Goal: Task Accomplishment & Management: Manage account settings

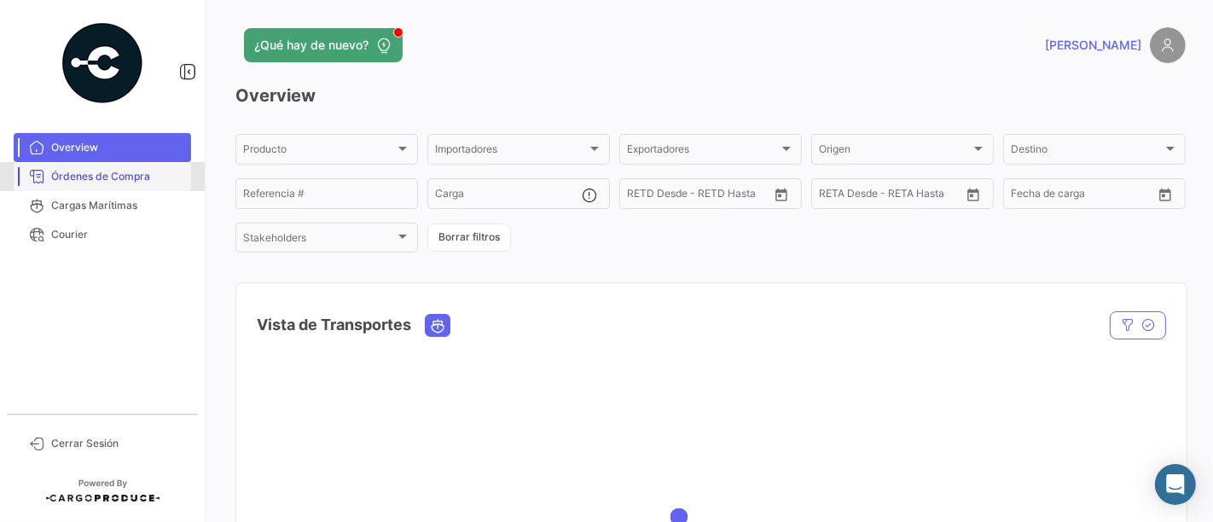
click at [168, 180] on span "Órdenes de Compra" at bounding box center [117, 176] width 133 height 15
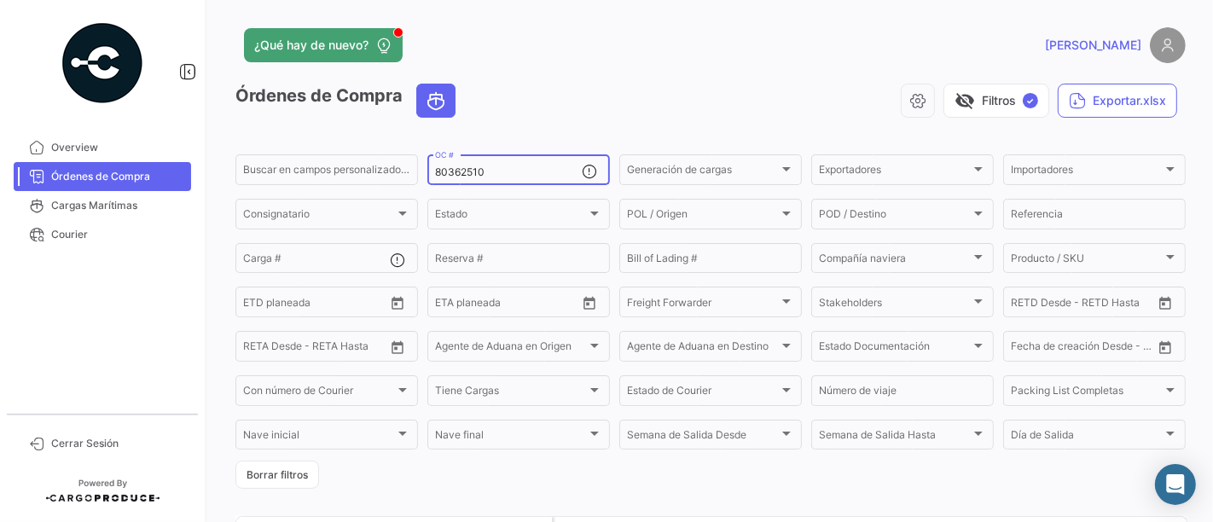
drag, startPoint x: 493, startPoint y: 177, endPoint x: 458, endPoint y: 180, distance: 35.1
click at [459, 177] on input "80362510" at bounding box center [508, 172] width 147 height 12
click at [487, 168] on input "80362510" at bounding box center [508, 172] width 147 height 12
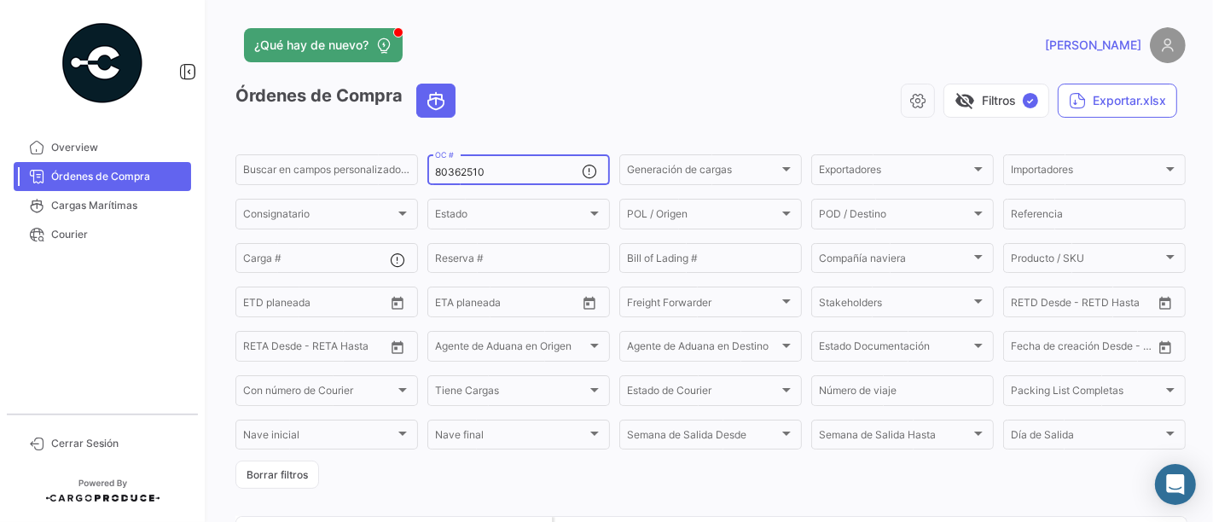
paste input "58204"
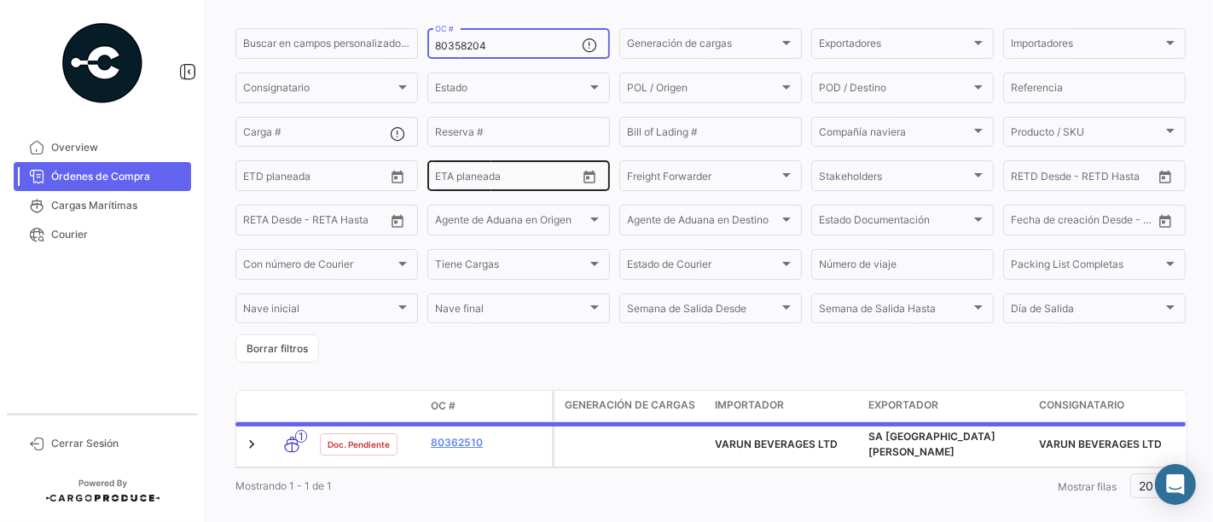
scroll to position [156, 0]
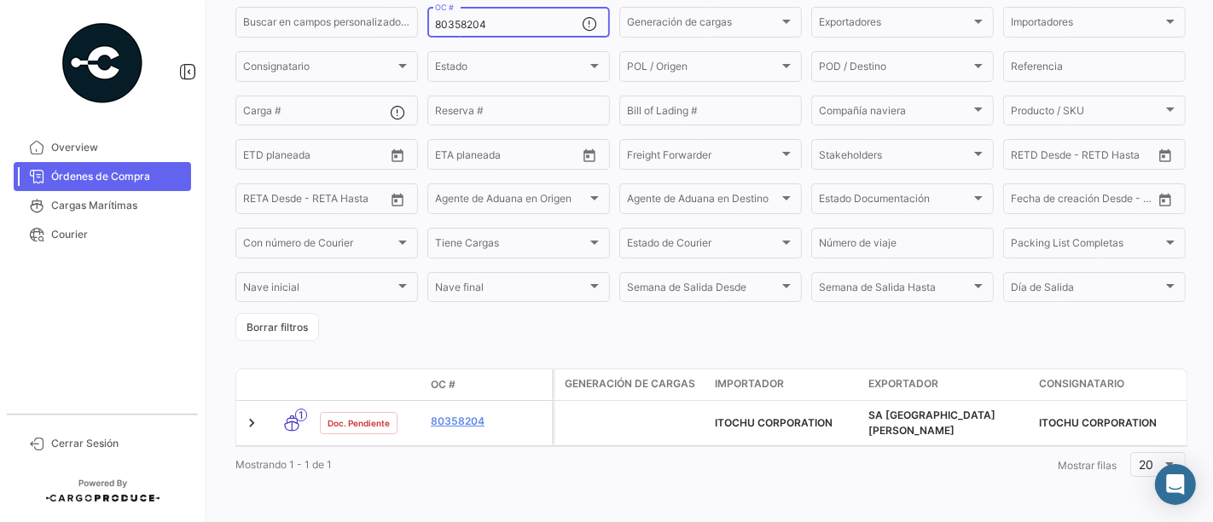
type input "80358204"
click at [462, 384] on div "OC #" at bounding box center [488, 384] width 114 height 15
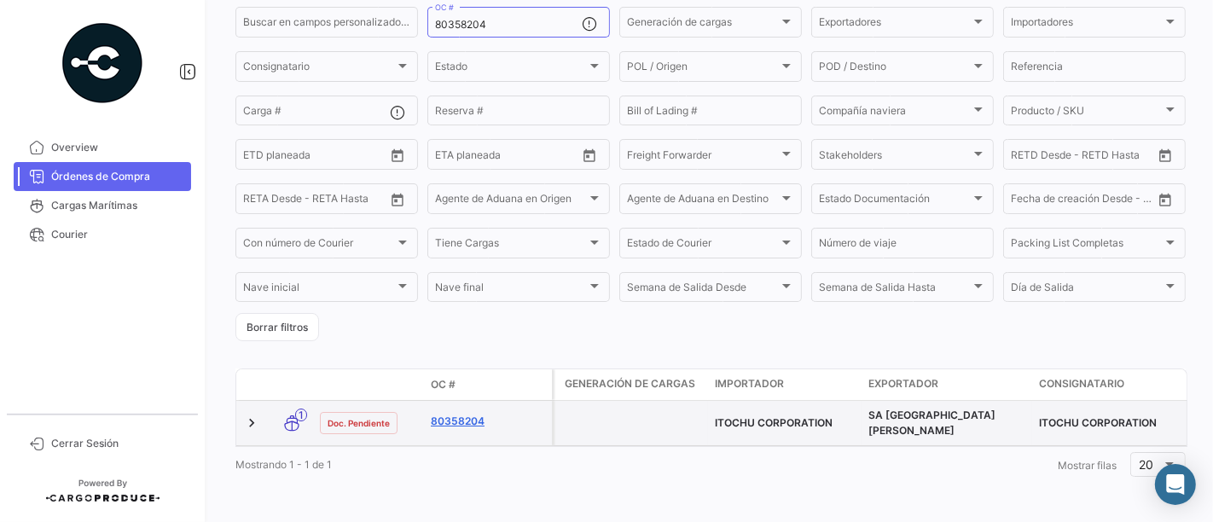
click at [468, 414] on link "80358204" at bounding box center [488, 421] width 114 height 15
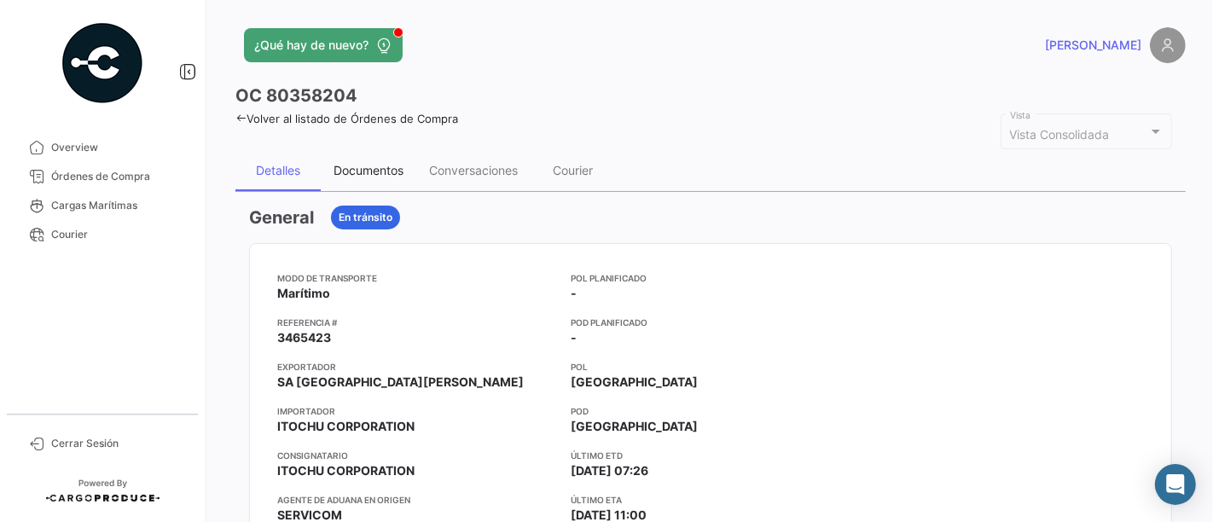
click at [383, 182] on div "Documentos" at bounding box center [369, 170] width 96 height 41
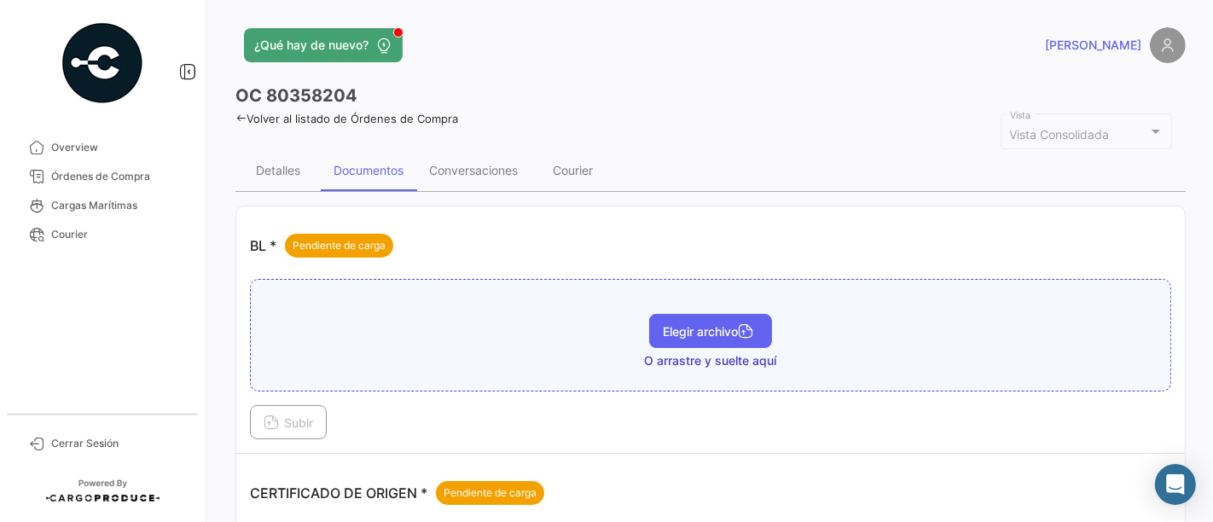
click at [663, 332] on span "Elegir archivo" at bounding box center [711, 331] width 96 height 15
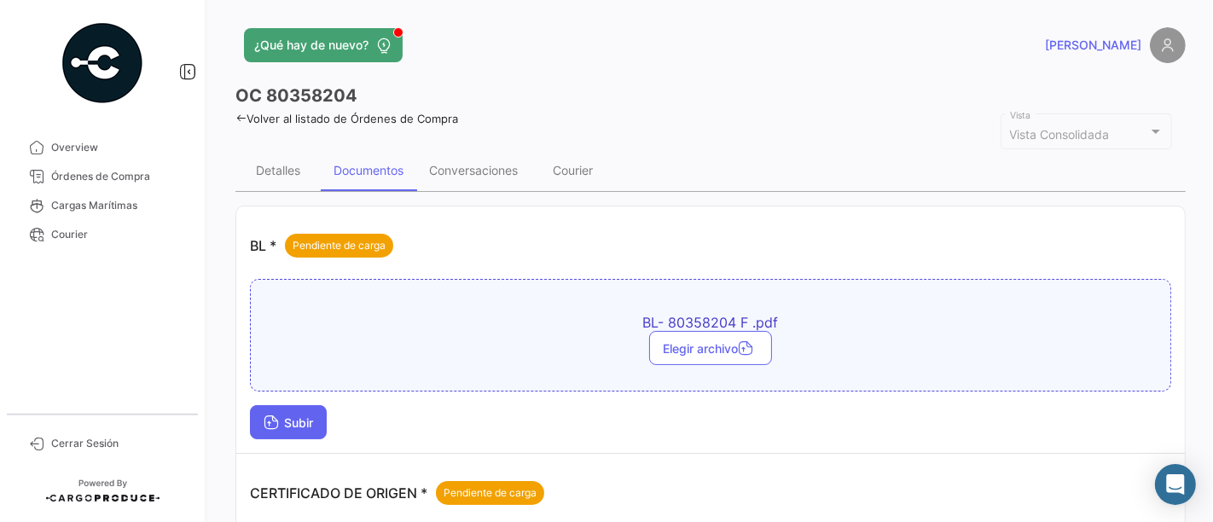
click at [305, 424] on span "Subir" at bounding box center [288, 423] width 49 height 15
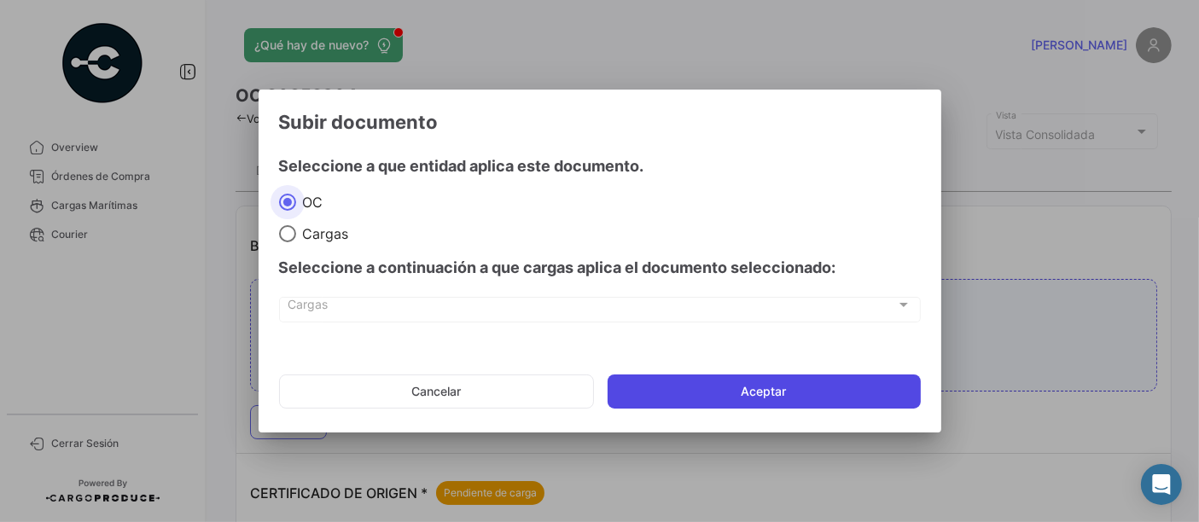
click at [724, 377] on button "Aceptar" at bounding box center [763, 392] width 313 height 34
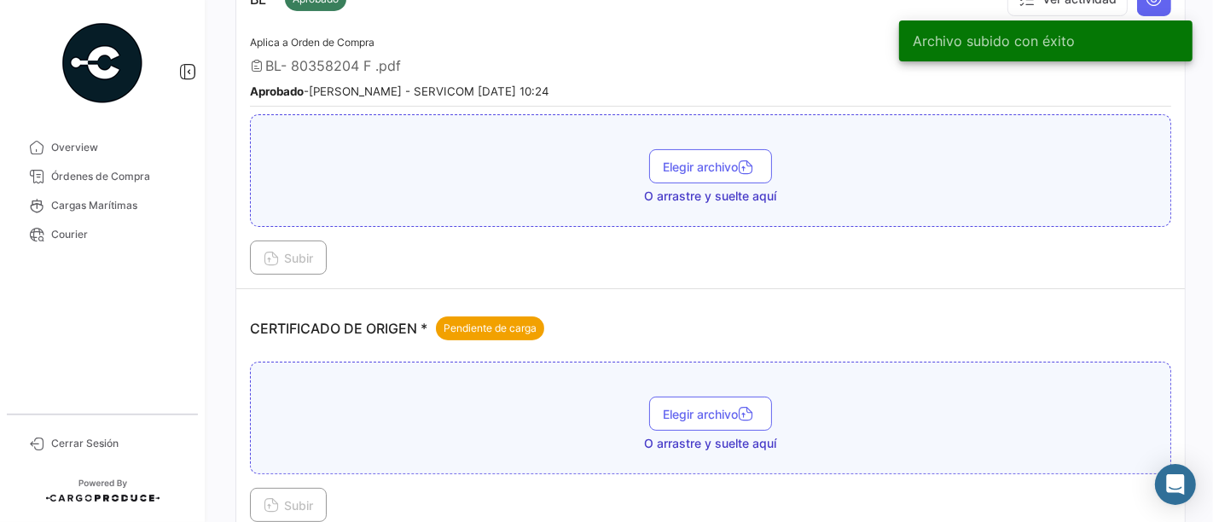
scroll to position [379, 0]
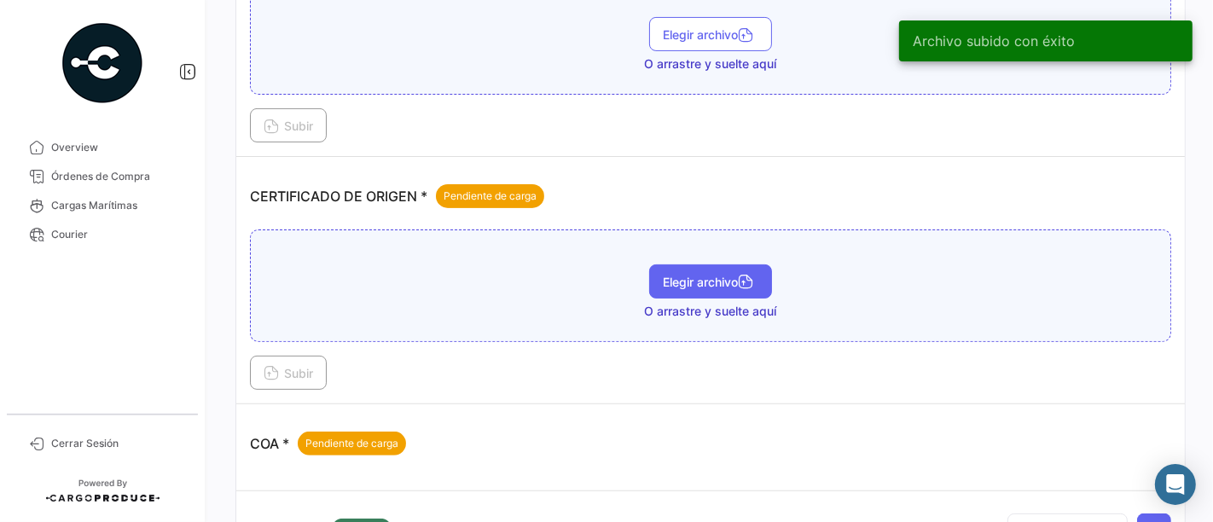
click at [678, 275] on span "Elegir archivo" at bounding box center [711, 282] width 96 height 15
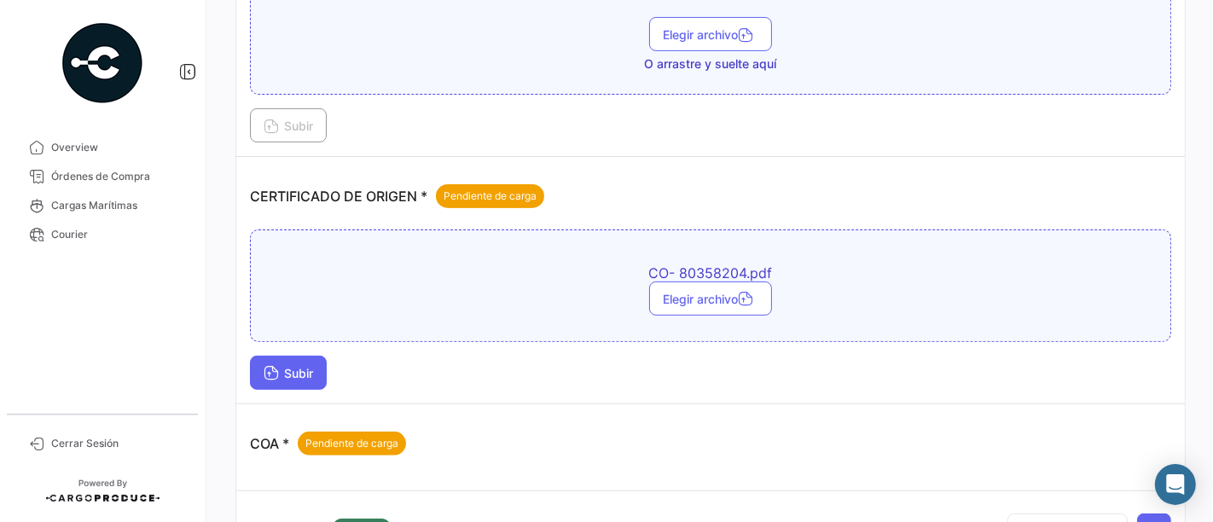
click at [307, 372] on span "Subir" at bounding box center [288, 373] width 49 height 15
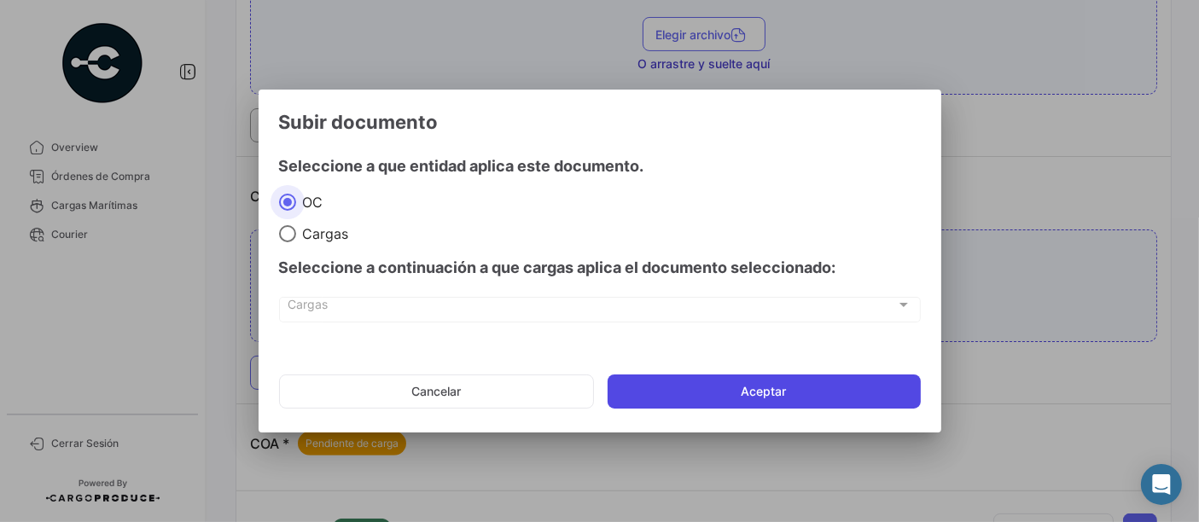
click at [755, 375] on button "Aceptar" at bounding box center [763, 392] width 313 height 34
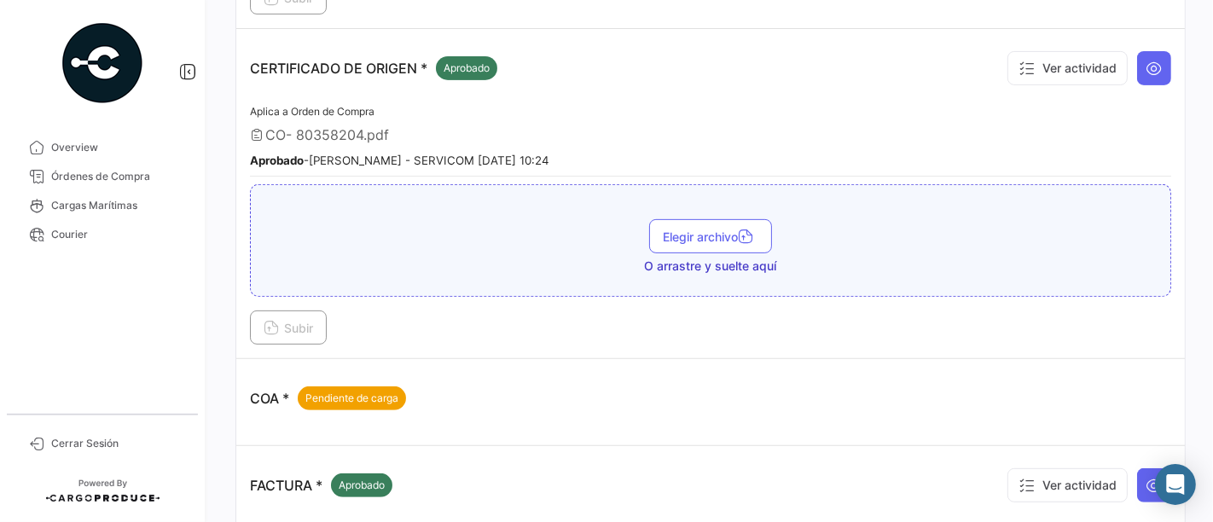
scroll to position [0, 0]
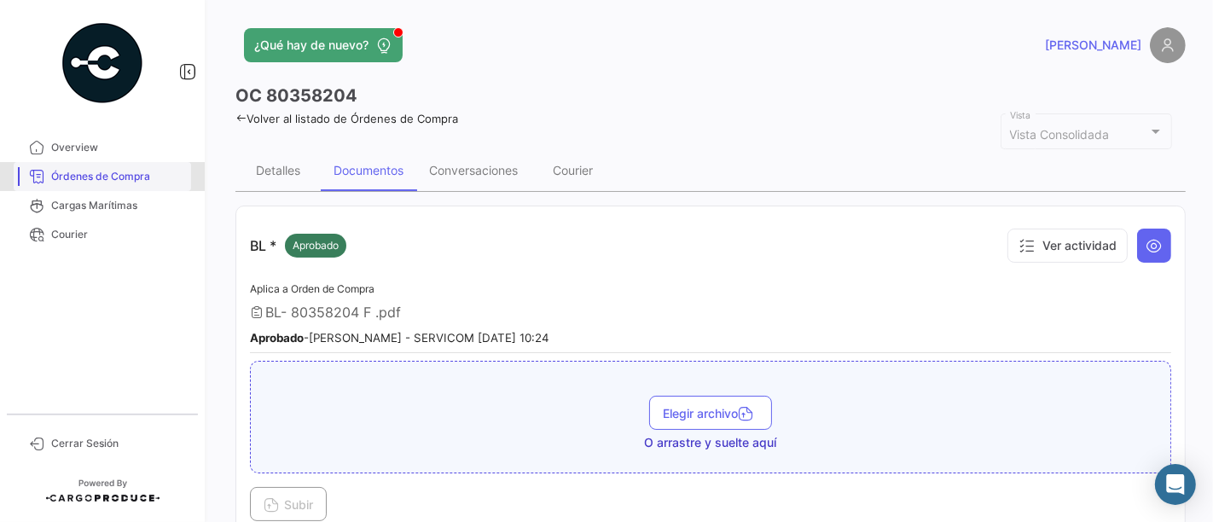
click at [143, 166] on link "Órdenes de Compra" at bounding box center [102, 176] width 177 height 29
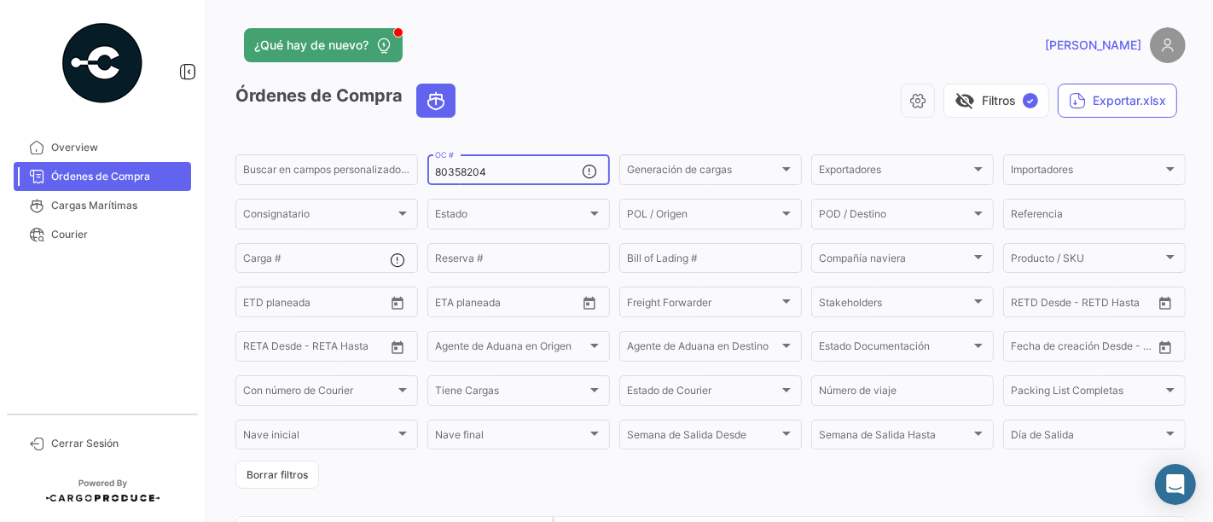
click at [497, 174] on input "80358204" at bounding box center [508, 172] width 147 height 12
paste input "2"
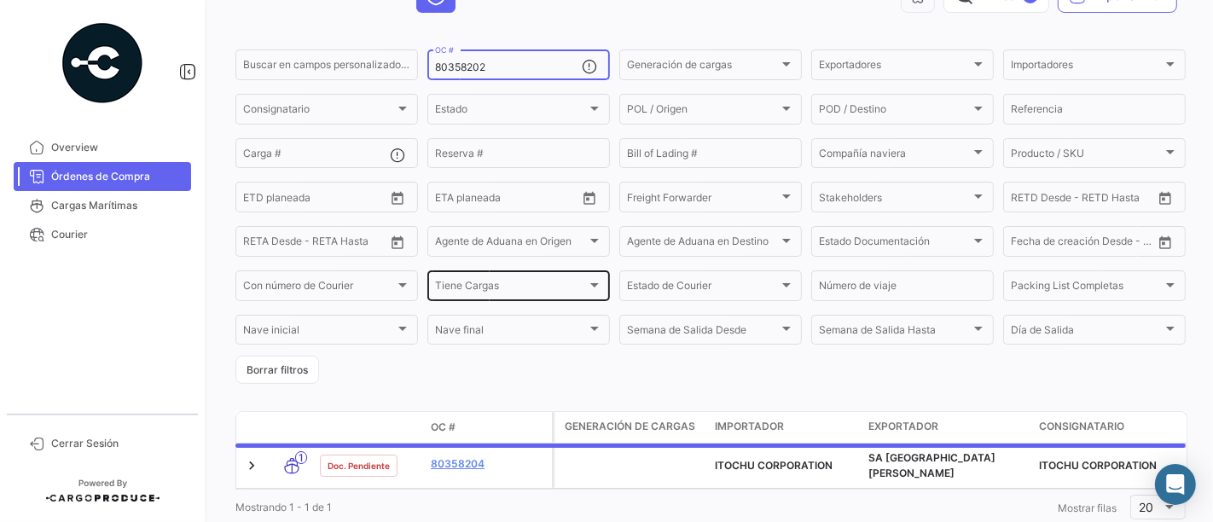
scroll to position [156, 0]
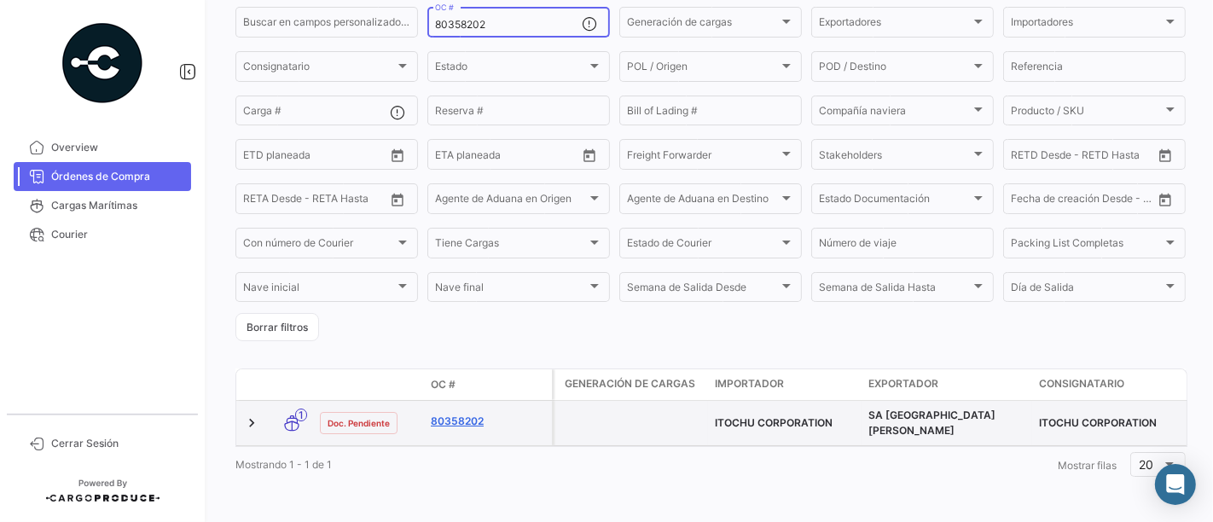
type input "80358202"
click at [469, 414] on link "80358202" at bounding box center [488, 421] width 114 height 15
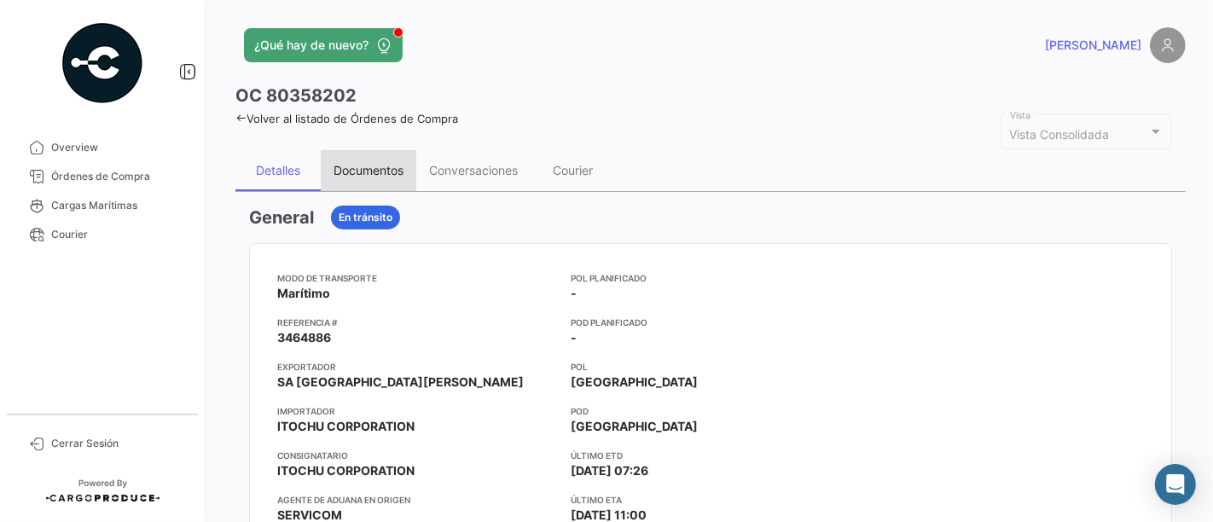
click at [383, 167] on div "Documentos" at bounding box center [369, 170] width 70 height 15
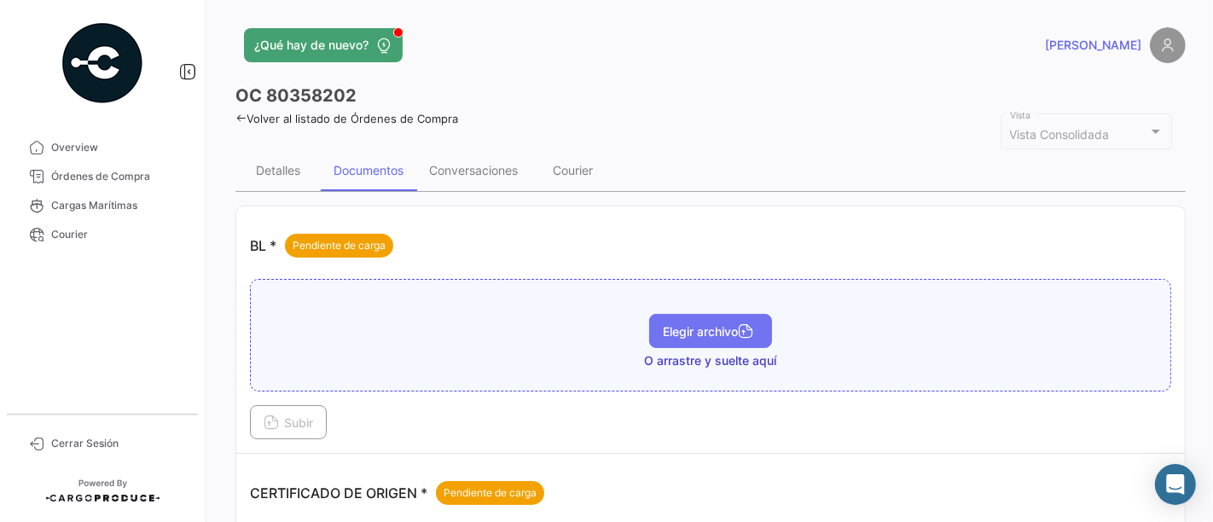
click at [668, 326] on span "Elegir archivo" at bounding box center [711, 331] width 96 height 15
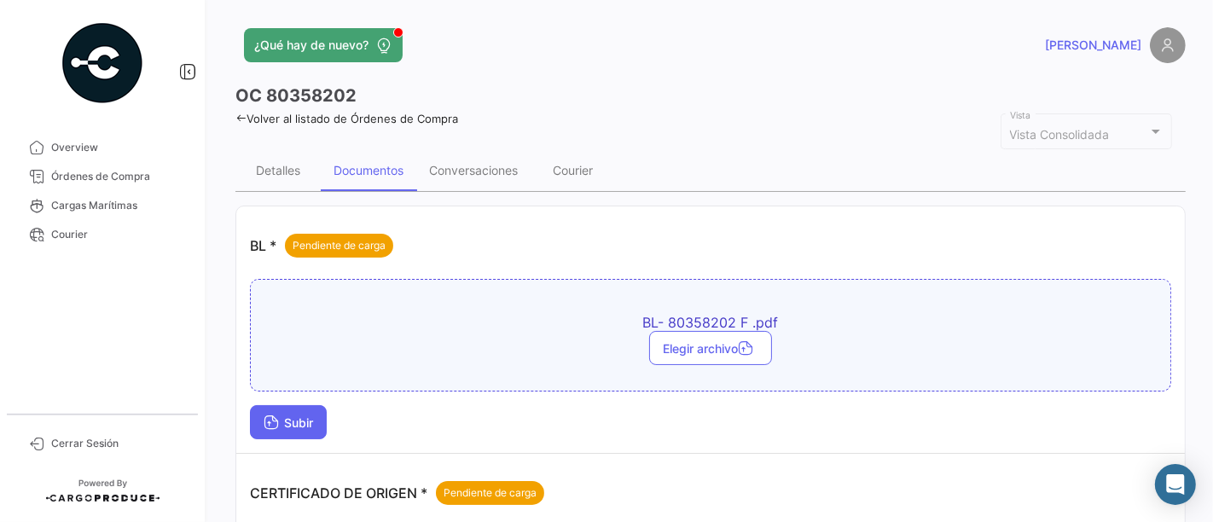
click at [263, 430] on button "Subir" at bounding box center [288, 422] width 77 height 34
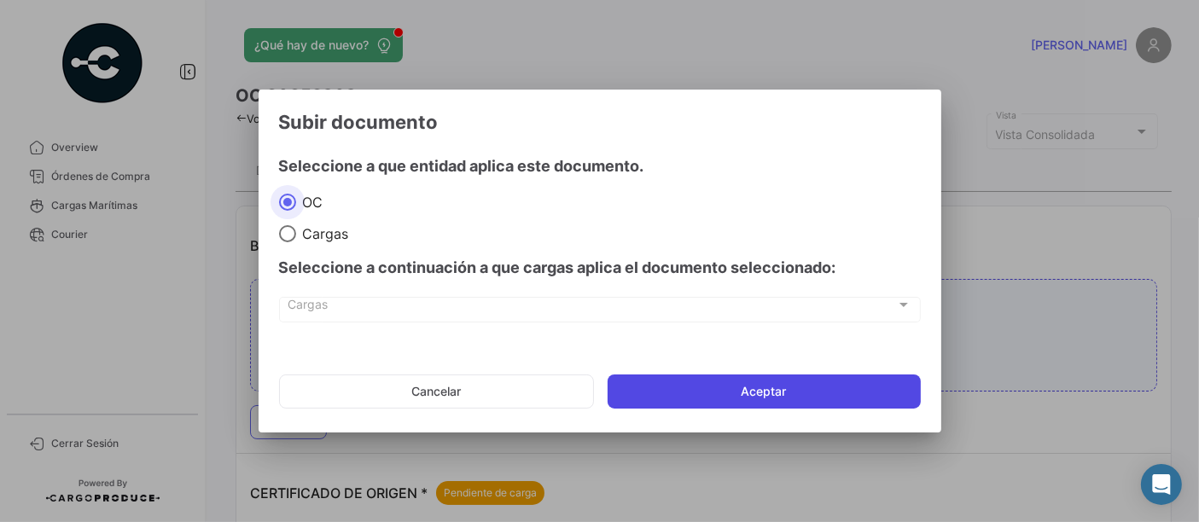
click at [689, 399] on button "Aceptar" at bounding box center [763, 392] width 313 height 34
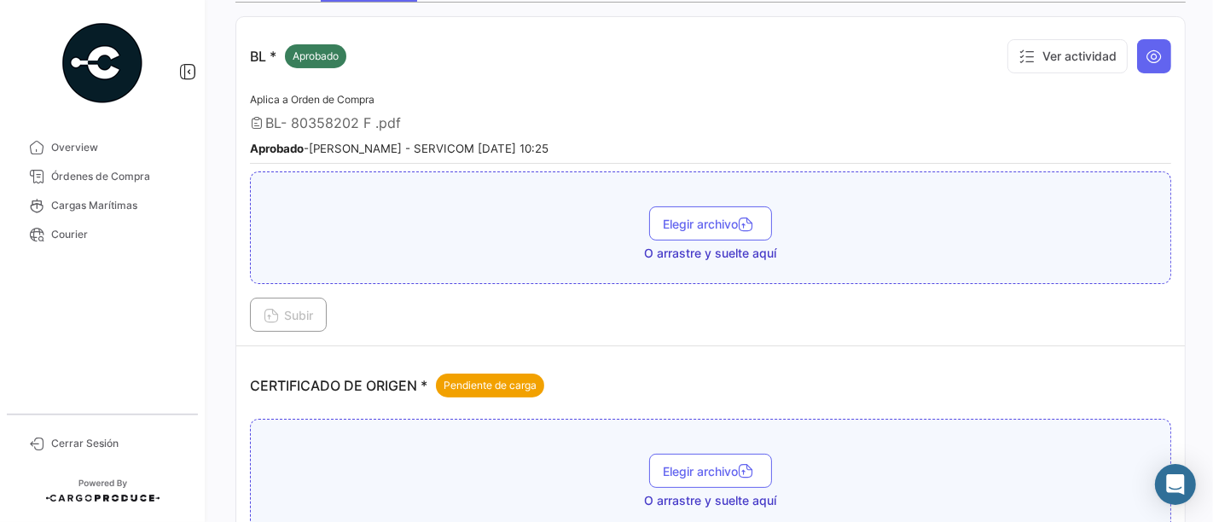
scroll to position [379, 0]
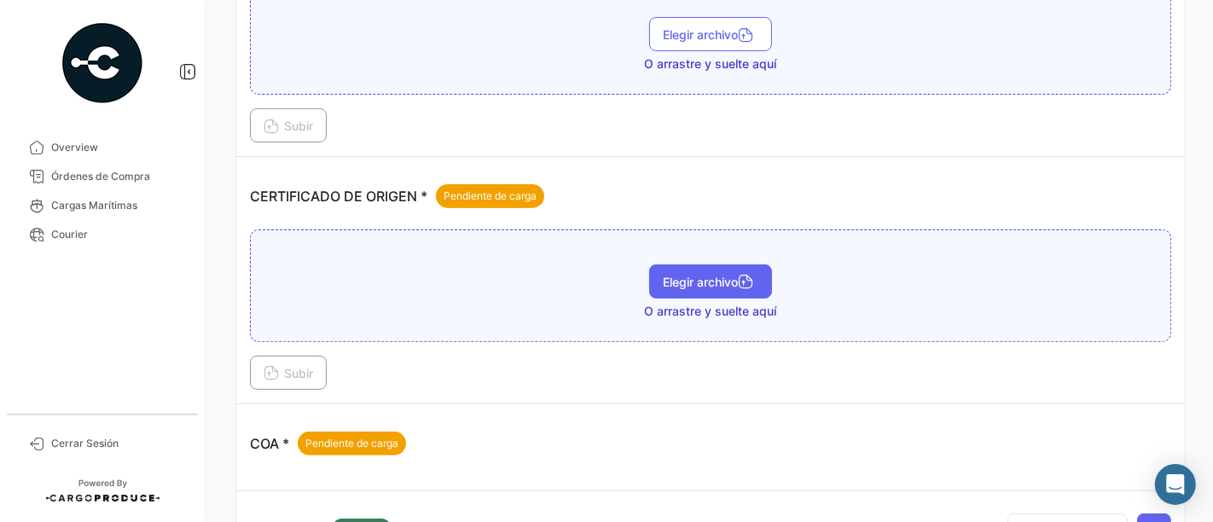
click at [680, 276] on span "Elegir archivo" at bounding box center [711, 282] width 96 height 15
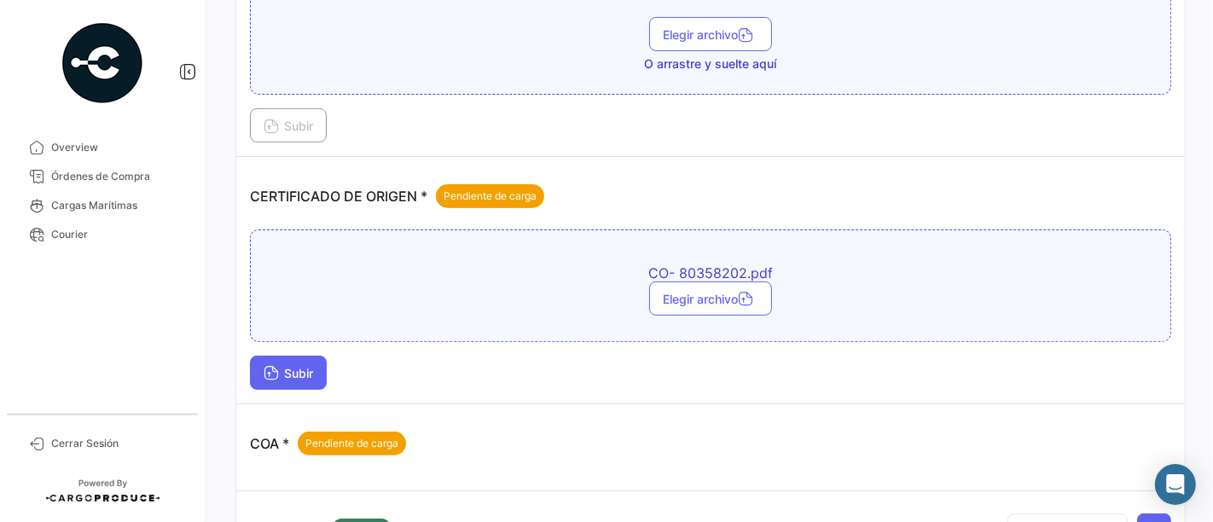
click at [305, 366] on span "Subir" at bounding box center [288, 373] width 49 height 15
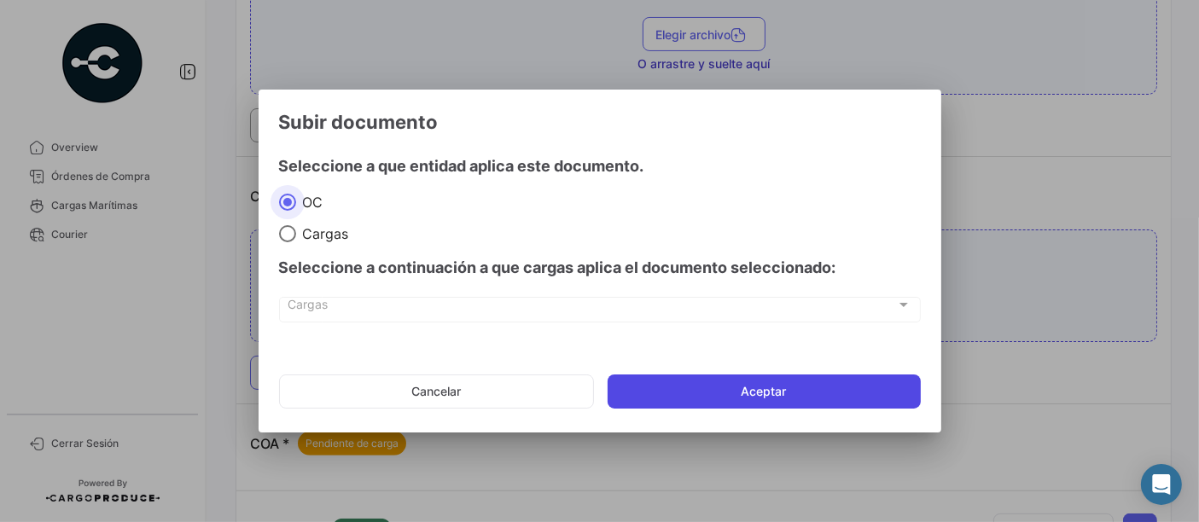
click at [697, 388] on button "Aceptar" at bounding box center [763, 392] width 313 height 34
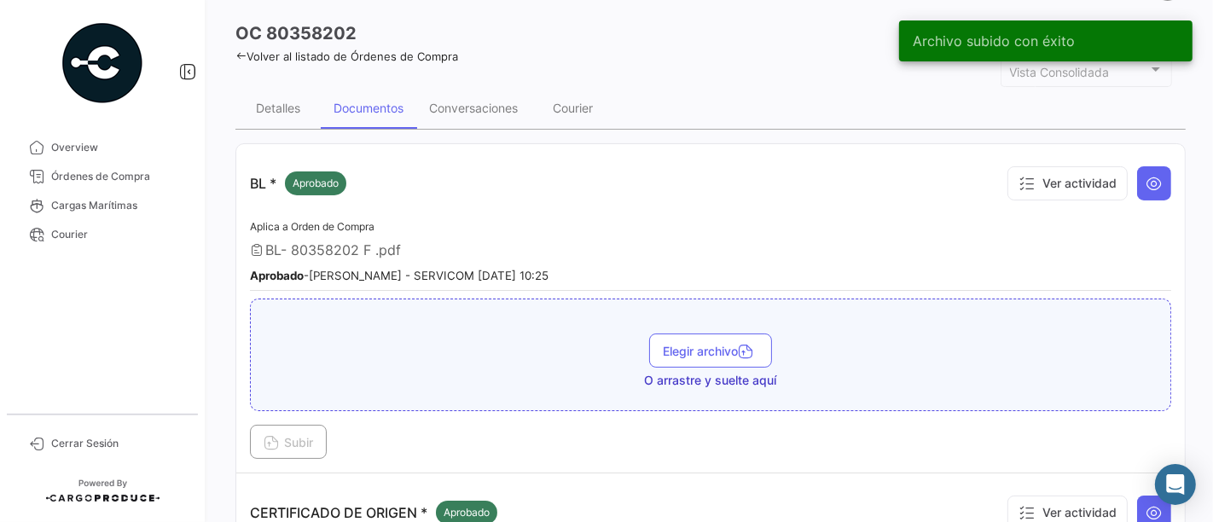
scroll to position [0, 0]
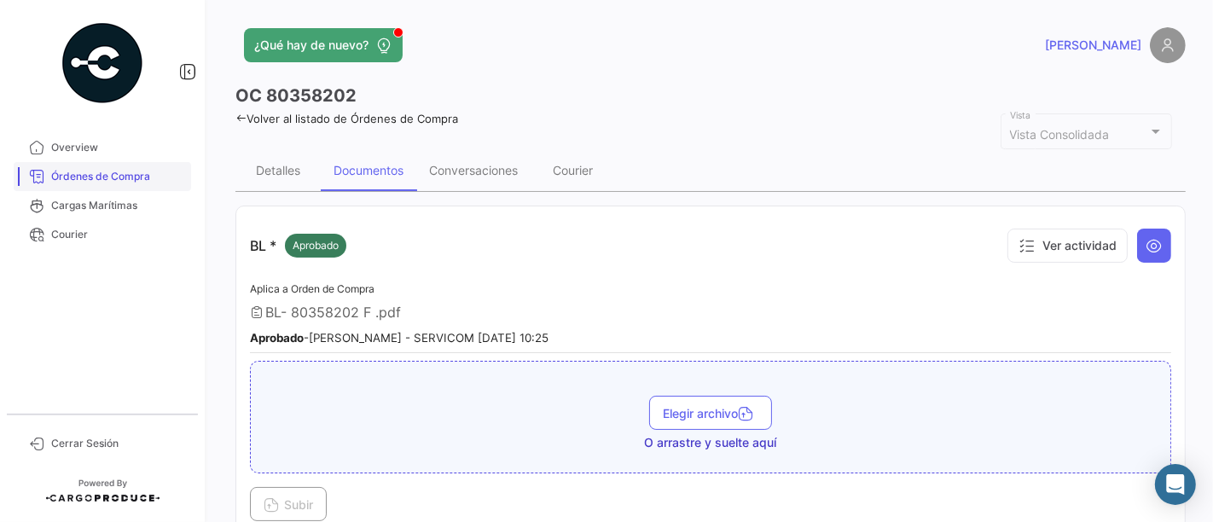
click at [78, 171] on span "Órdenes de Compra" at bounding box center [117, 176] width 133 height 15
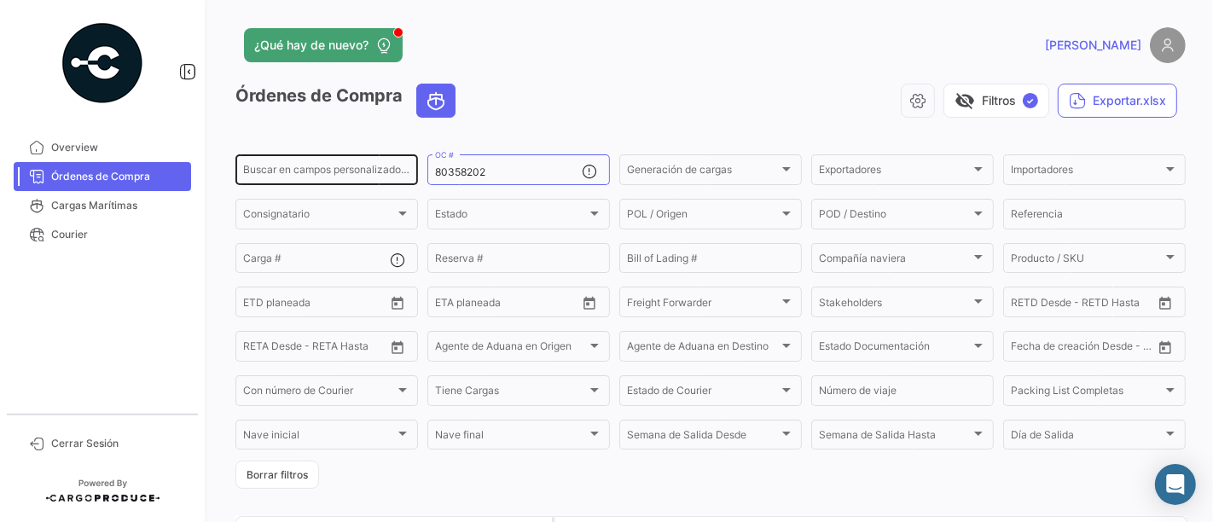
drag, startPoint x: 533, startPoint y: 171, endPoint x: 394, endPoint y: 166, distance: 139.2
click at [0, 0] on div "Buscar en [PERSON_NAME] personalizados... 80358202 OC # Generación [PERSON_NAME…" at bounding box center [0, 0] width 0 height 0
paste input "6245"
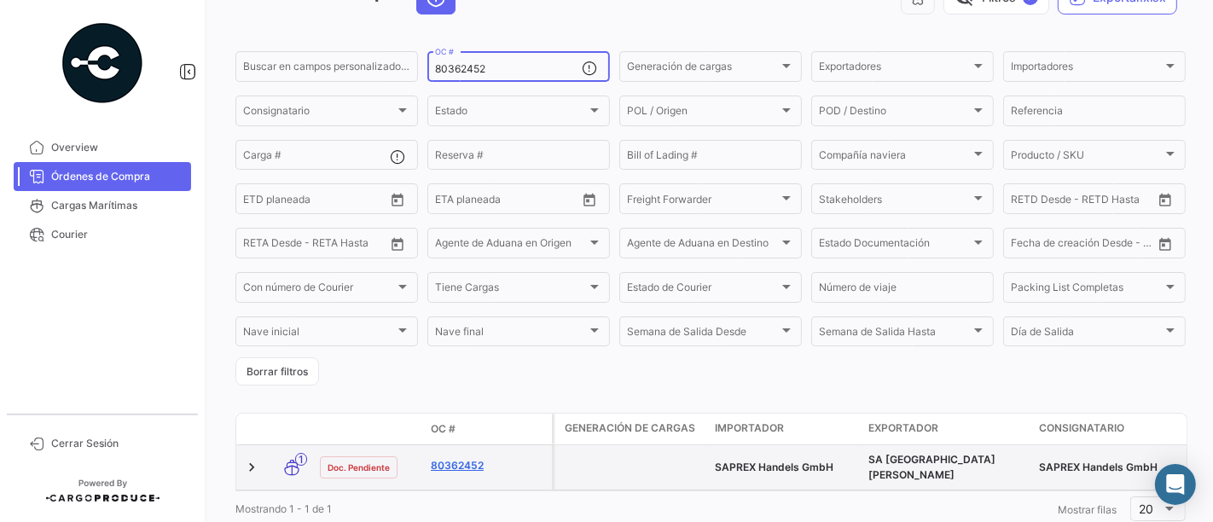
type input "80362452"
click at [479, 459] on link "80362452" at bounding box center [488, 465] width 114 height 15
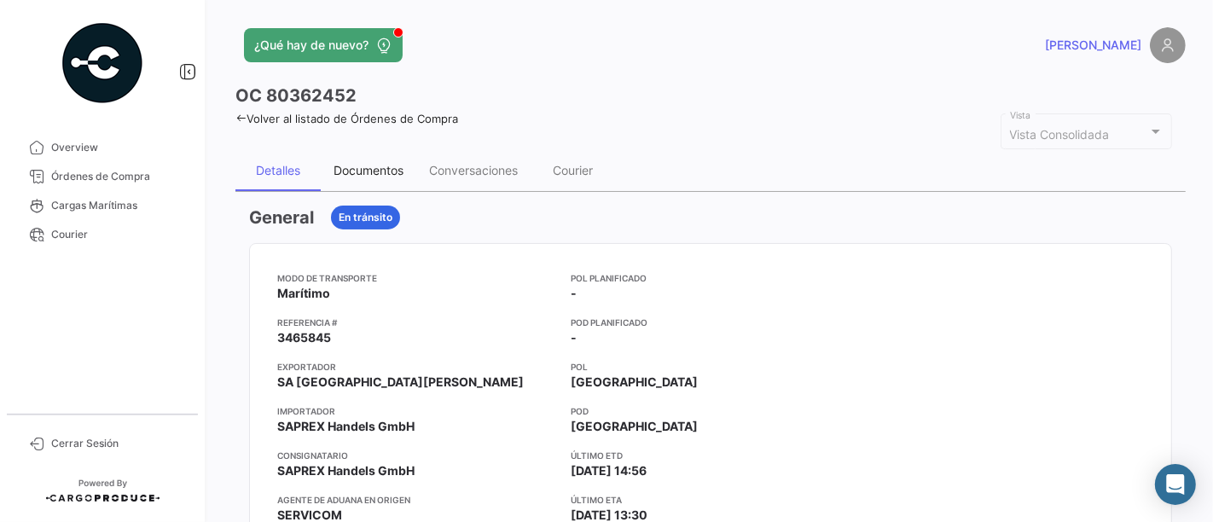
click at [389, 164] on div "Documentos" at bounding box center [369, 170] width 70 height 15
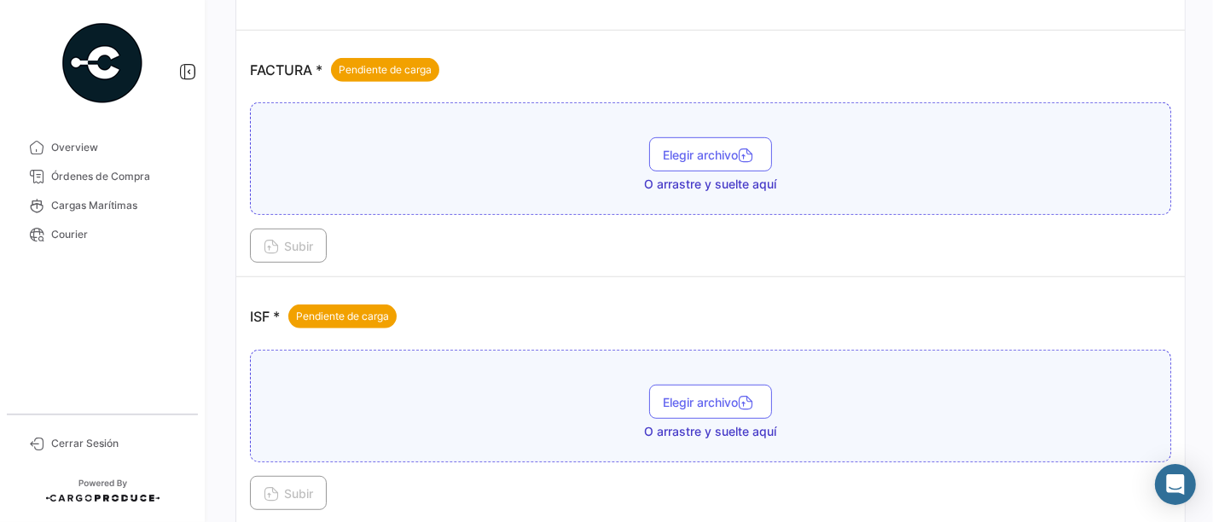
scroll to position [948, 0]
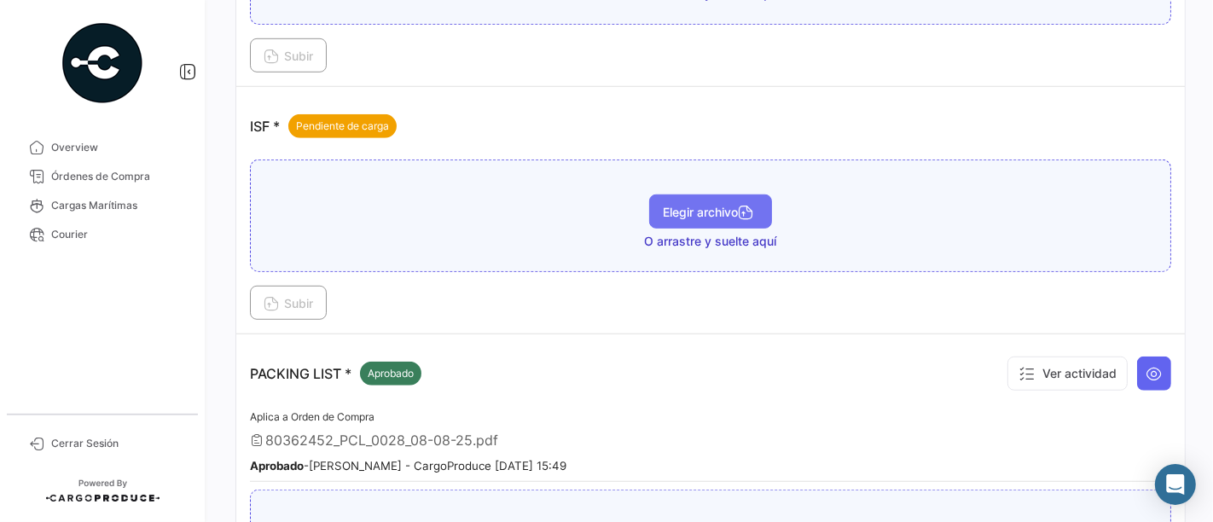
click at [690, 207] on span "Elegir archivo" at bounding box center [711, 212] width 96 height 15
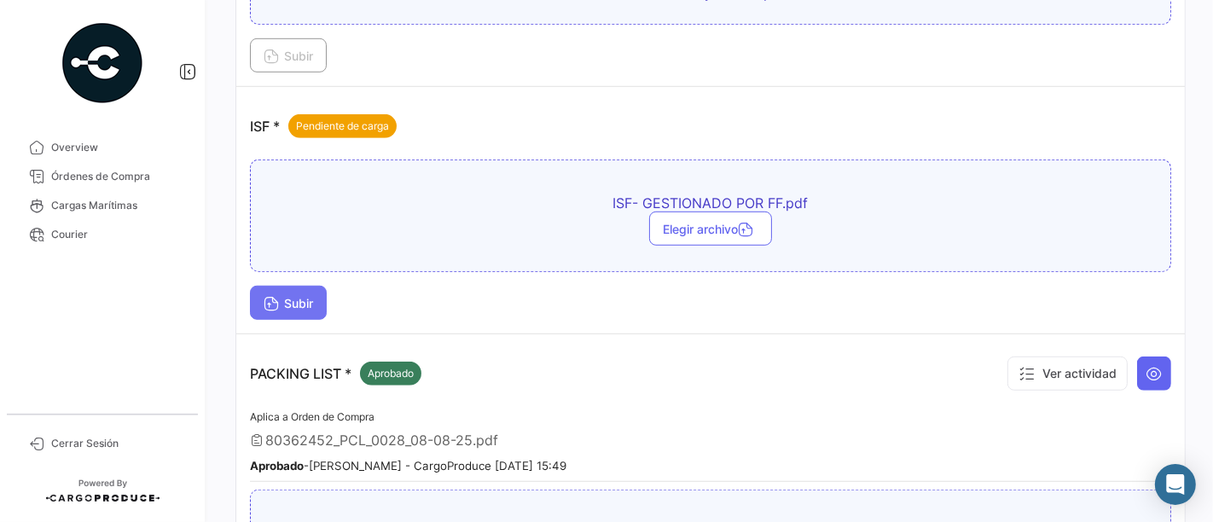
click at [282, 305] on button "Subir" at bounding box center [288, 303] width 77 height 34
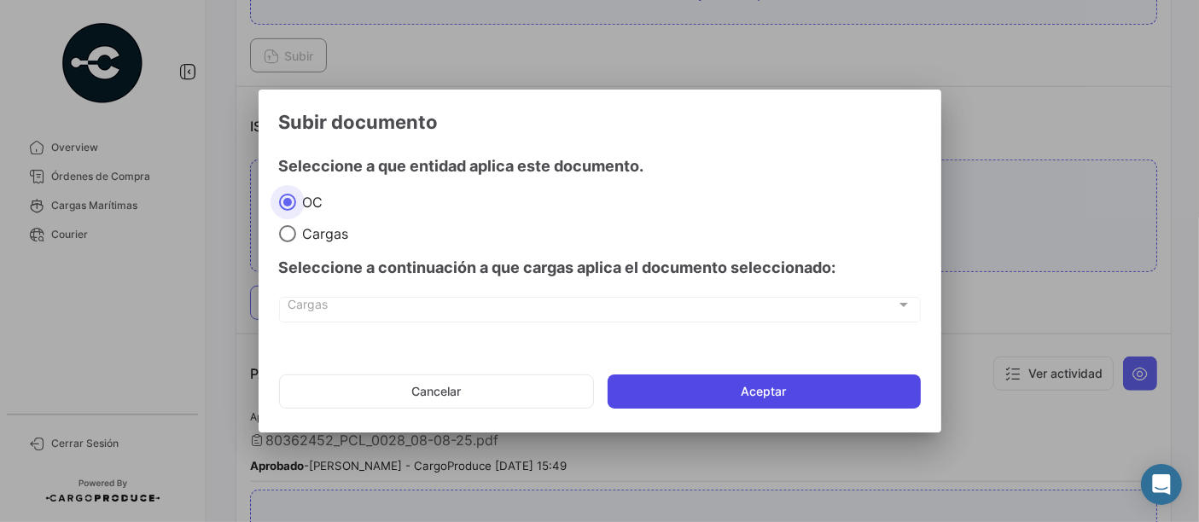
click at [780, 391] on button "Aceptar" at bounding box center [763, 392] width 313 height 34
